Goal: Obtain resource: Obtain resource

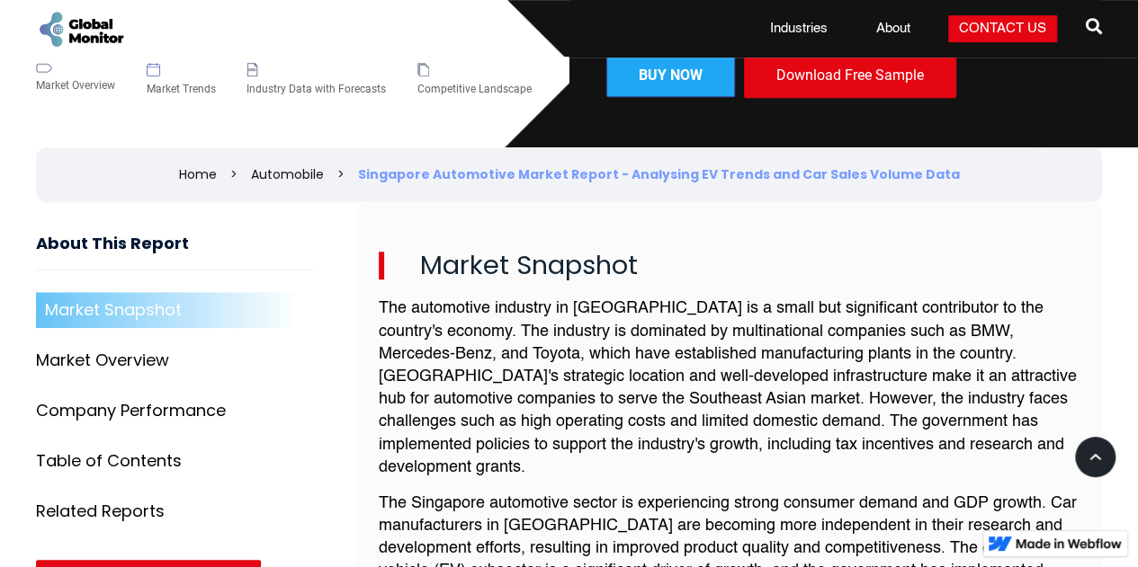
scroll to position [558, 0]
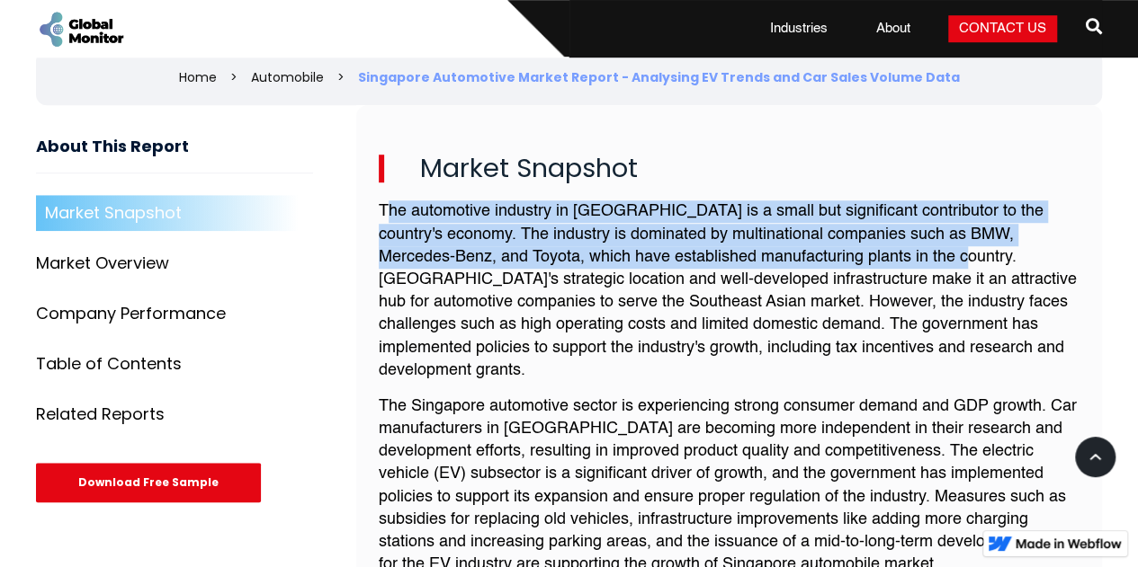
drag, startPoint x: 383, startPoint y: 216, endPoint x: 897, endPoint y: 263, distance: 515.7
click at [897, 263] on p "The automotive industry in Singapore is a small but significant contributor to …" at bounding box center [729, 292] width 701 height 182
drag, startPoint x: 375, startPoint y: 210, endPoint x: 892, endPoint y: 255, distance: 519.0
click at [892, 255] on div "Market Snapshot The automotive industry in Singapore is a small but significant…" at bounding box center [729, 370] width 746 height 531
copy p "The automotive industry in Singapore is a small but significant contributor to …"
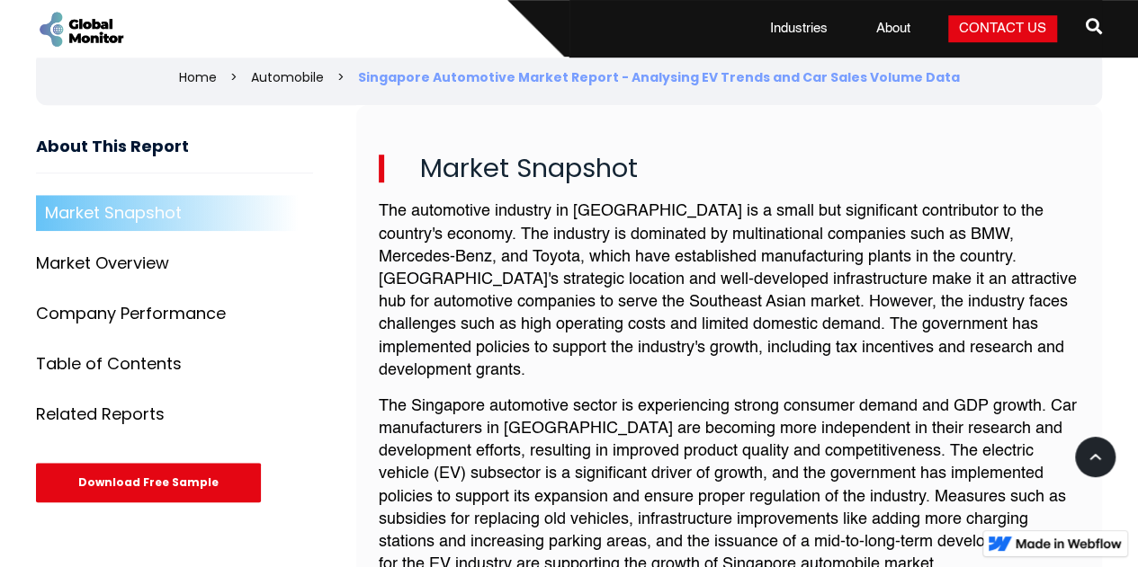
click at [764, 409] on p "The Singapore automotive sector is experiencing strong consumer demand and GDP …" at bounding box center [729, 487] width 701 height 182
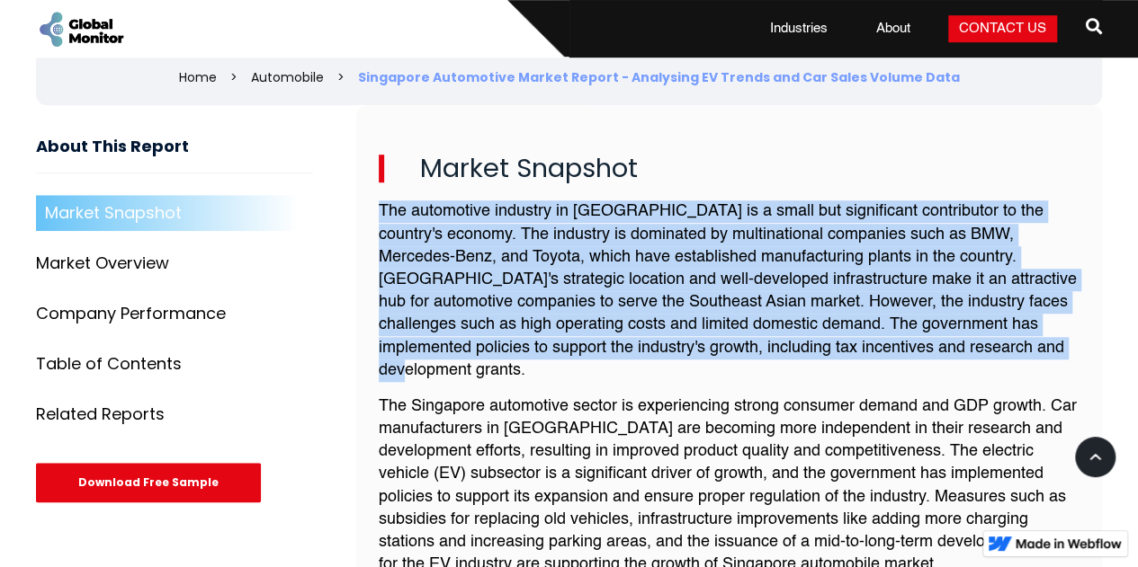
drag, startPoint x: 378, startPoint y: 204, endPoint x: 961, endPoint y: 341, distance: 599.4
click at [961, 341] on p "The automotive industry in Singapore is a small but significant contributor to …" at bounding box center [729, 292] width 701 height 182
copy p "The automotive industry in Singapore is a small but significant contributor to …"
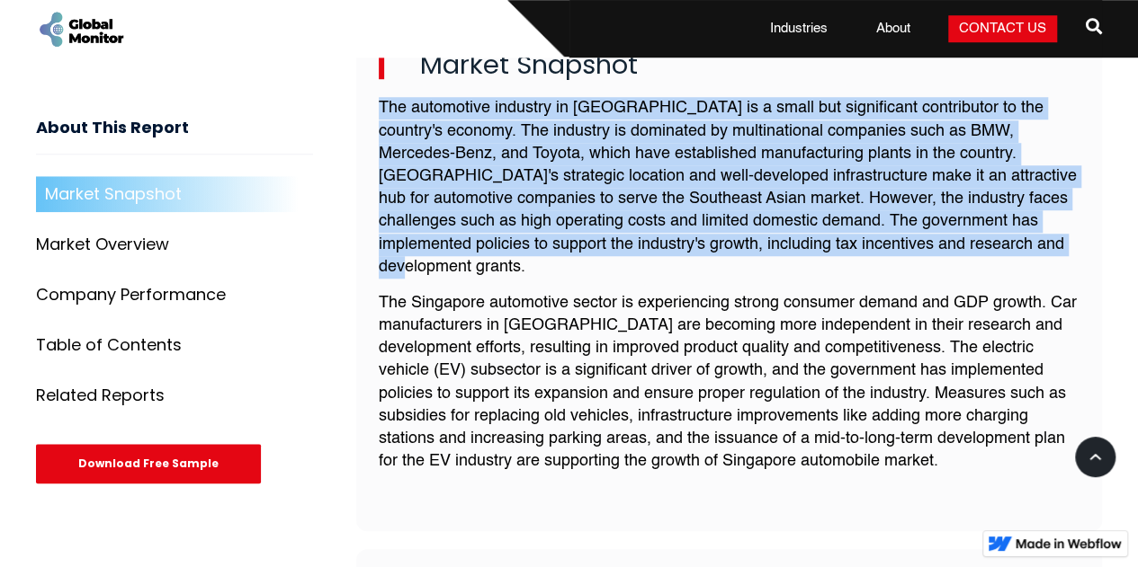
scroll to position [662, 0]
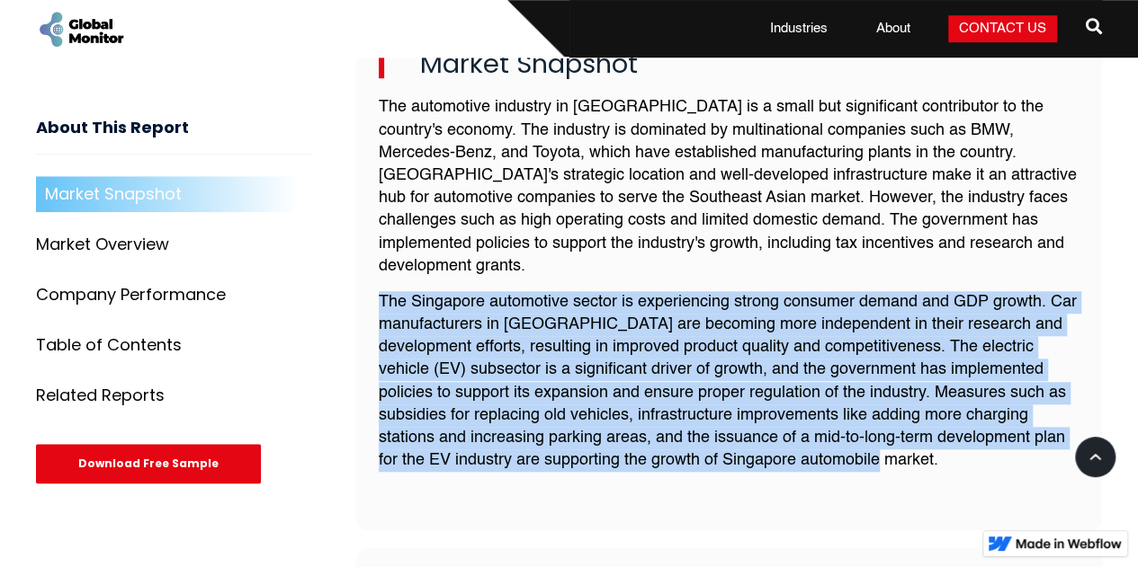
drag, startPoint x: 380, startPoint y: 274, endPoint x: 874, endPoint y: 454, distance: 526.3
click at [874, 454] on div "The automotive industry in Singapore is a small but significant contributor to …" at bounding box center [729, 290] width 701 height 389
copy p "The Singapore automotive sector is experiencing strong consumer demand and GDP …"
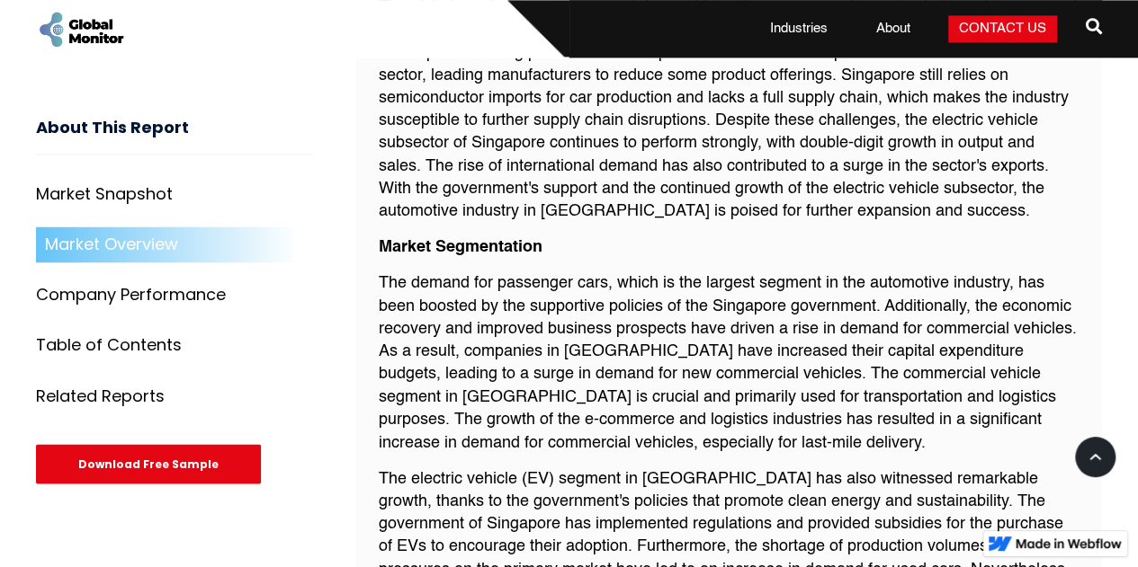
scroll to position [1322, 0]
